Goal: Find specific page/section: Find specific page/section

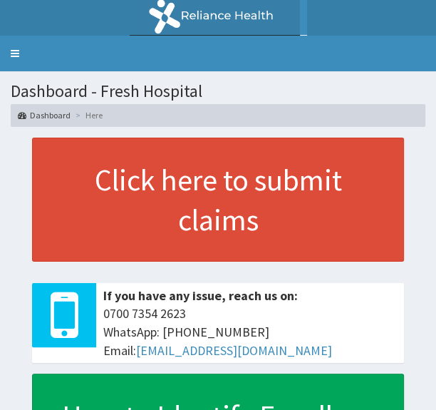
click at [16, 51] on link "Toggle navigation" at bounding box center [15, 54] width 30 height 36
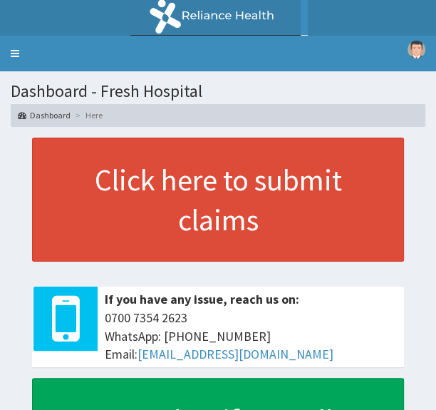
click at [16, 51] on link "Toggle navigation" at bounding box center [15, 54] width 30 height 36
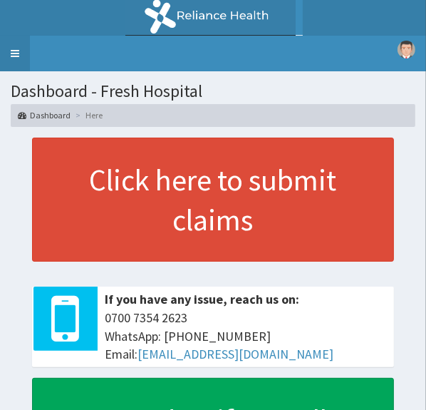
click at [11, 57] on link "Toggle navigation" at bounding box center [15, 54] width 30 height 36
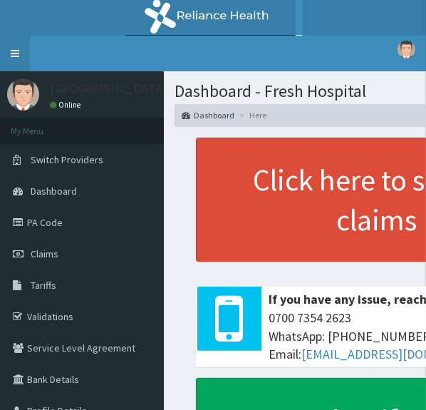
click at [11, 57] on link "Toggle navigation" at bounding box center [15, 54] width 30 height 36
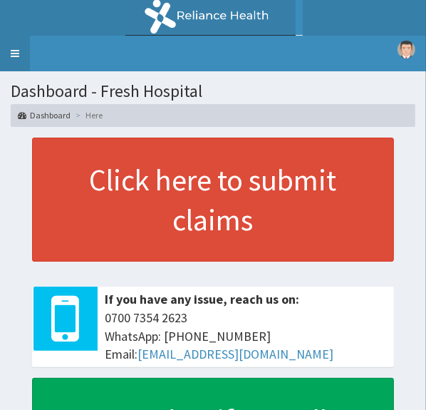
click at [11, 57] on link "Toggle navigation" at bounding box center [15, 54] width 30 height 36
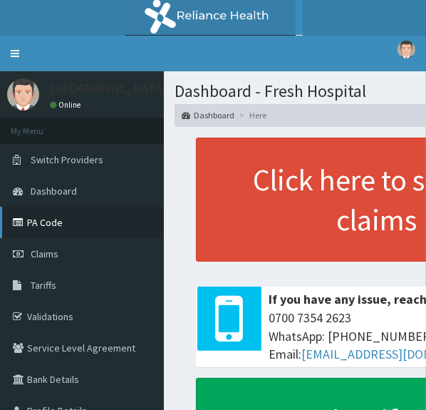
click at [87, 226] on link "PA Code" at bounding box center [82, 222] width 164 height 31
